Goal: Task Accomplishment & Management: Use online tool/utility

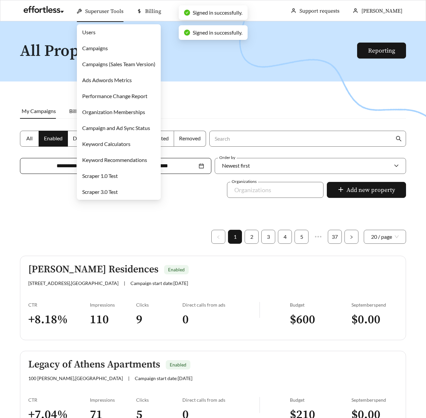
click at [95, 32] on link "Users" at bounding box center [88, 32] width 13 height 6
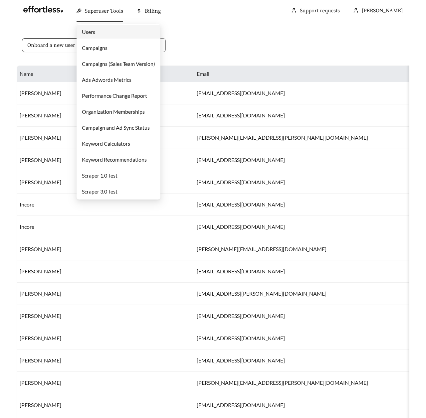
click at [94, 46] on link "Campaigns" at bounding box center [95, 48] width 26 height 6
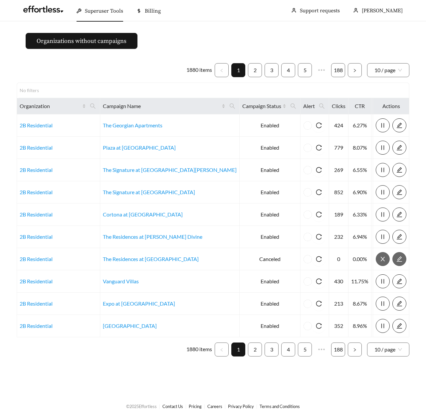
click at [174, 27] on main "Organizations without campaigns 1880 items 1 2 3 4 5 ••• 188 10 / page No filte…" at bounding box center [213, 207] width 426 height 373
click at [96, 107] on icon "search" at bounding box center [93, 106] width 6 height 6
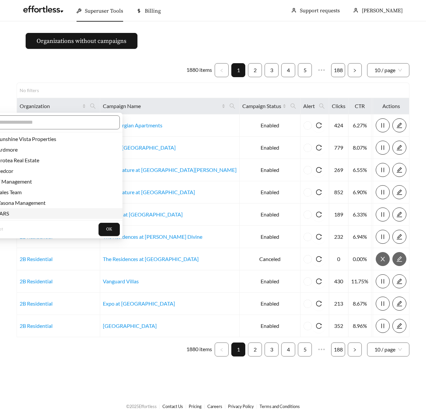
click at [7, 211] on span "JARS" at bounding box center [1, 213] width 15 height 6
click at [98, 231] on button "OK" at bounding box center [108, 229] width 21 height 13
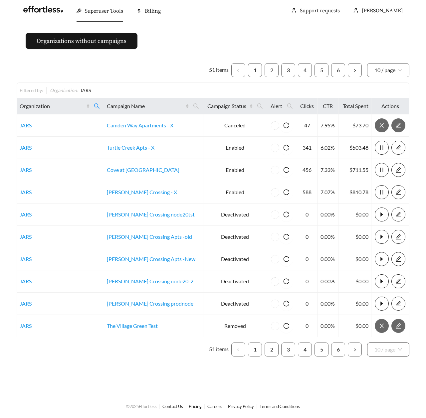
click at [371, 352] on div "10 / page" at bounding box center [388, 350] width 42 height 14
click at [390, 396] on div "100 / page" at bounding box center [388, 396] width 28 height 7
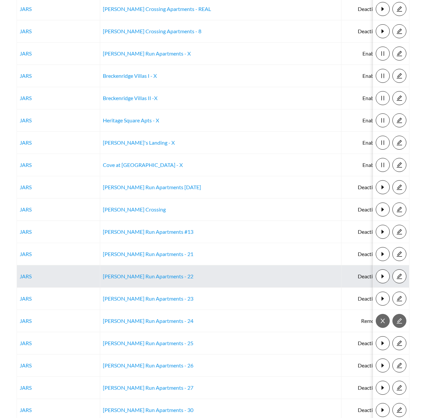
scroll to position [729, 0]
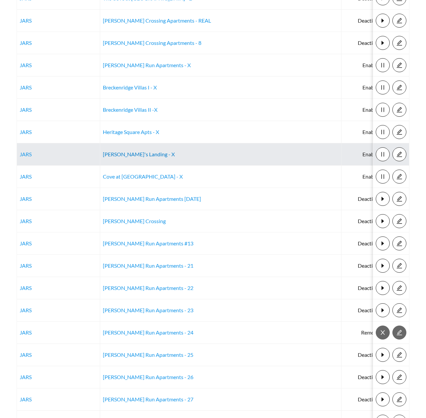
click at [137, 154] on link "[PERSON_NAME]'s Landing - X" at bounding box center [139, 154] width 72 height 6
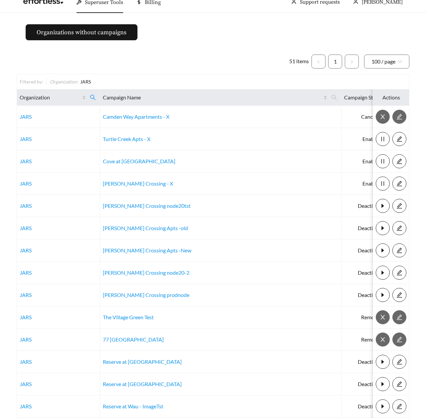
scroll to position [0, 0]
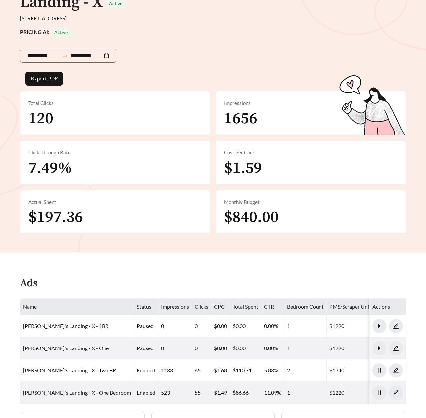
scroll to position [242, 0]
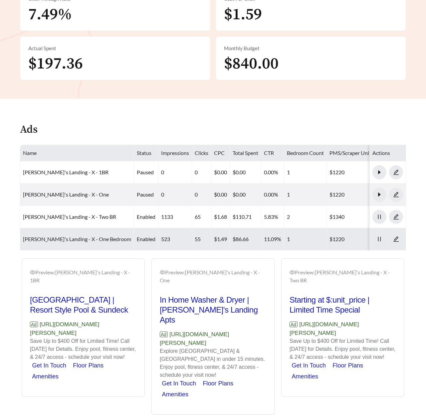
click at [56, 236] on link "[PERSON_NAME]'s Landing - X - One Bedroom" at bounding box center [77, 239] width 108 height 6
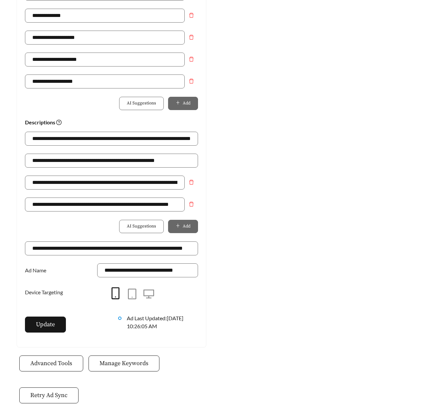
scroll to position [398, 0]
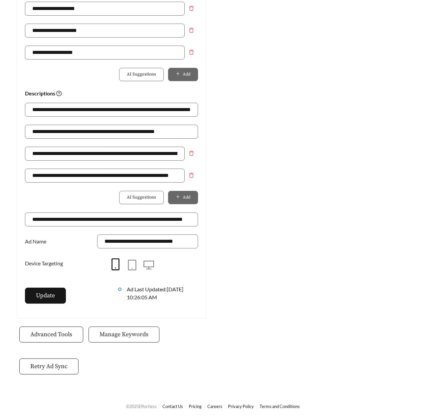
click at [124, 332] on span "Manage Keywords" at bounding box center [123, 334] width 49 height 9
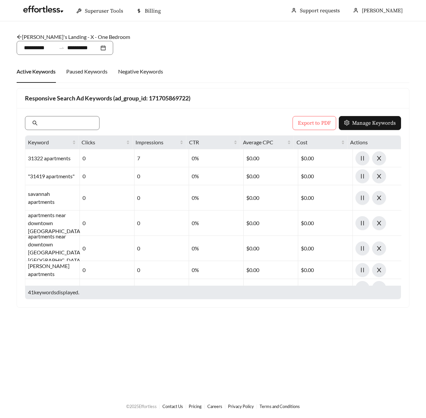
scroll to position [398, 0]
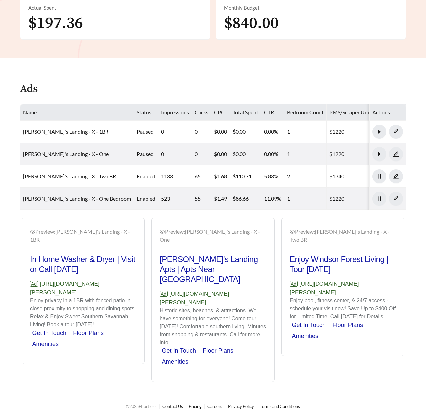
scroll to position [240, 0]
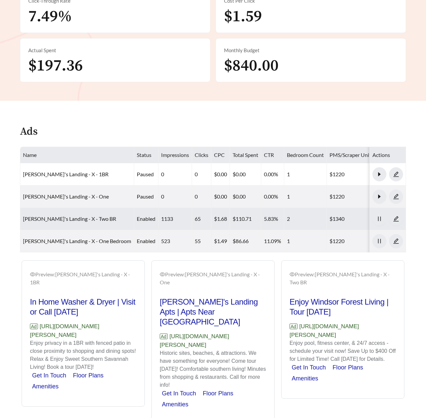
click at [66, 208] on td "Joseph's Landing - X - Two BR" at bounding box center [77, 219] width 114 height 22
click at [66, 215] on link "Joseph's Landing - X - Two BR" at bounding box center [69, 218] width 93 height 6
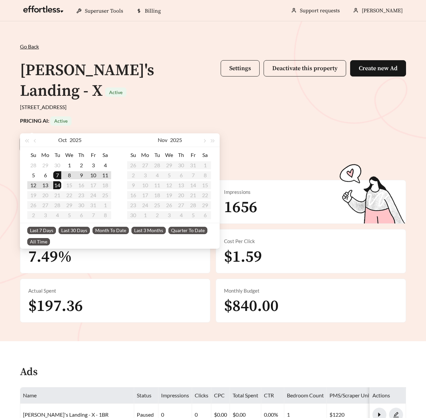
click at [51, 140] on input "**********" at bounding box center [43, 144] width 32 height 8
type input "**********"
click at [58, 176] on div "7" at bounding box center [57, 175] width 8 height 8
click at [58, 186] on div "14" at bounding box center [57, 185] width 8 height 8
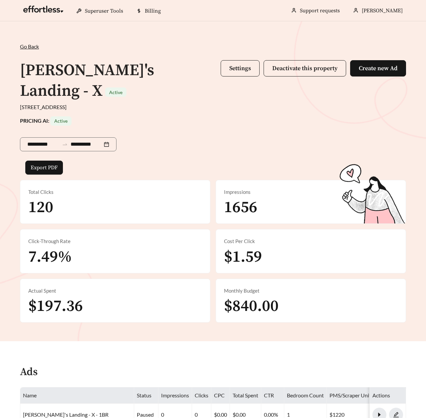
click at [232, 126] on div "**********" at bounding box center [213, 143] width 386 height 35
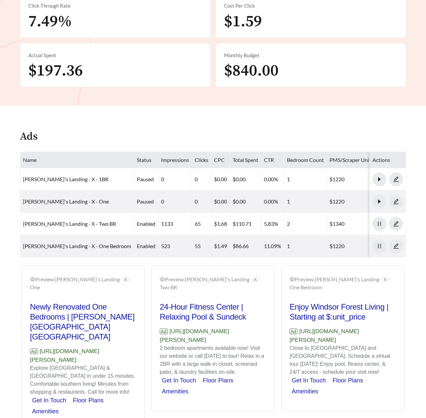
scroll to position [236, 0]
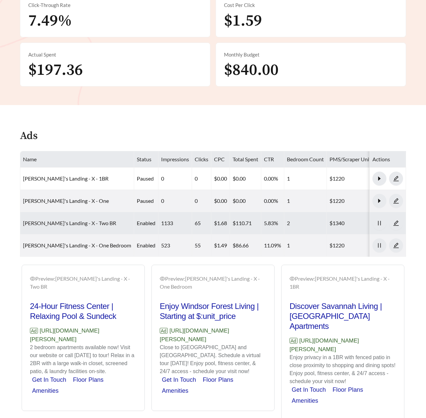
click at [68, 220] on link "Joseph's Landing - X - Two BR" at bounding box center [69, 223] width 93 height 6
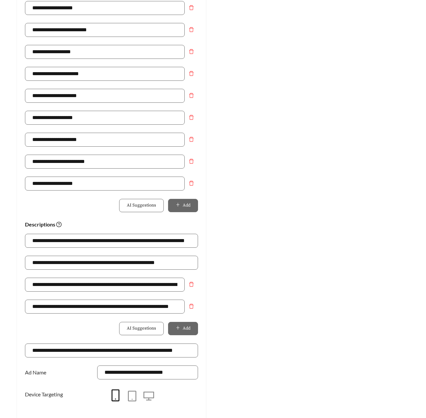
scroll to position [398, 0]
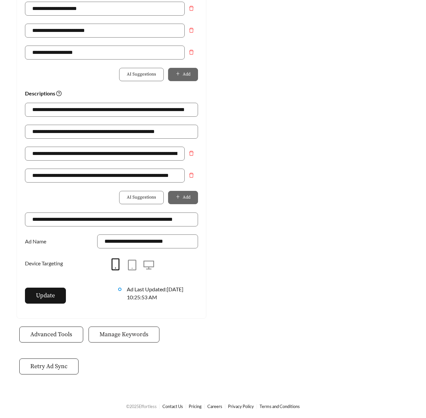
click at [126, 331] on span "Manage Keywords" at bounding box center [123, 334] width 49 height 9
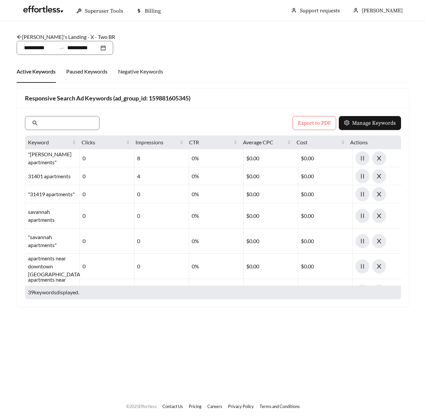
click at [83, 73] on div "Paused Keywords" at bounding box center [86, 72] width 41 height 8
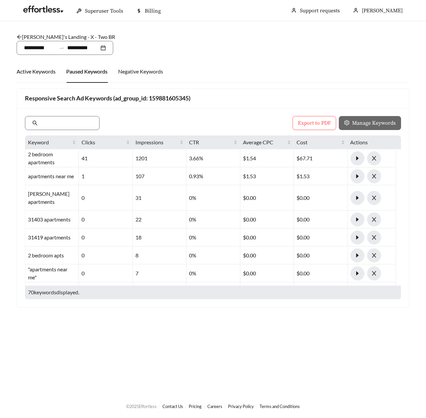
click at [42, 72] on div "Active Keywords" at bounding box center [36, 72] width 39 height 8
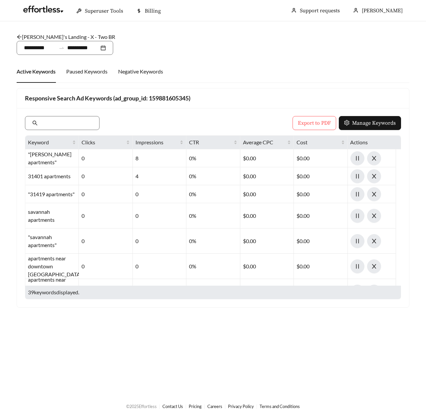
click at [301, 77] on div "Active Keywords Paused Keywords Negative Keywords" at bounding box center [213, 71] width 392 height 23
